Goal: Find specific page/section: Find specific page/section

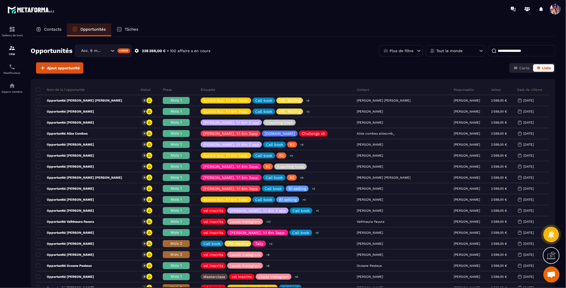
click at [48, 30] on p "Contacts" at bounding box center [52, 29] width 17 height 5
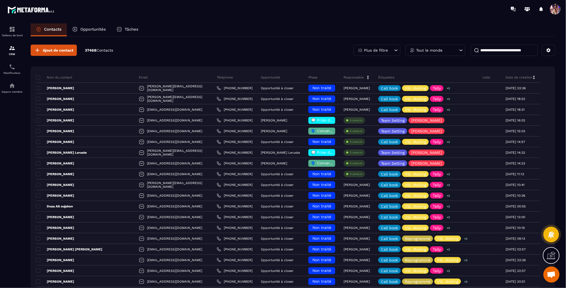
click at [500, 51] on input at bounding box center [504, 50] width 67 height 11
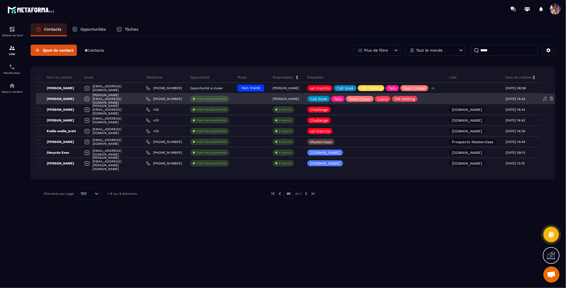
type input "*****"
click at [69, 98] on p "[PERSON_NAME]" at bounding box center [55, 99] width 38 height 4
